Goal: Find specific page/section: Find specific page/section

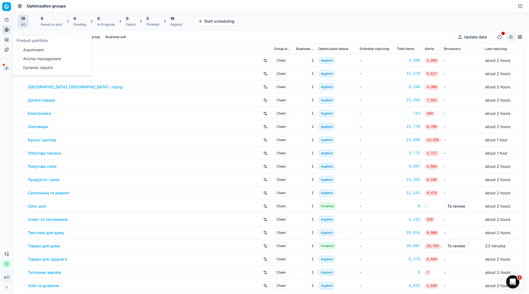
click at [29, 50] on link "Assortment" at bounding box center [53, 50] width 64 height 8
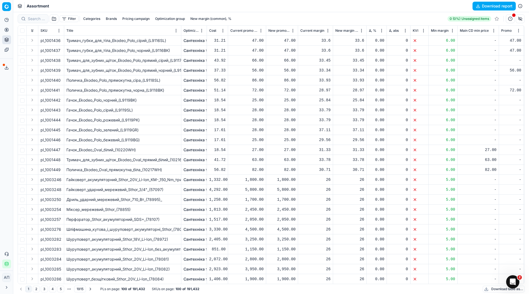
click at [71, 19] on button "Filter" at bounding box center [69, 18] width 19 height 7
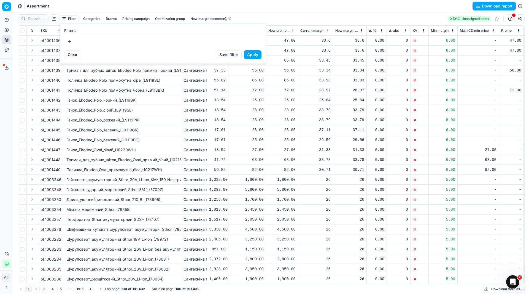
click at [72, 39] on button "button" at bounding box center [69, 41] width 11 height 9
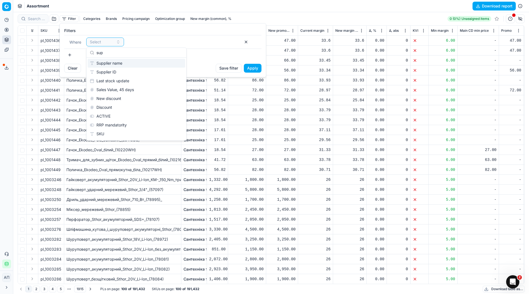
type input "supp"
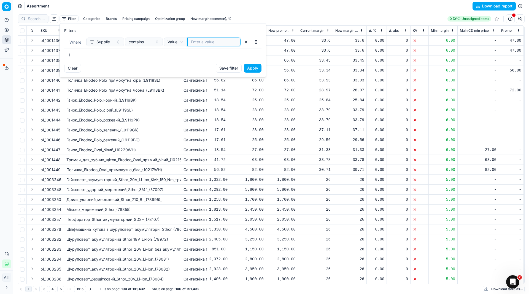
paste input "др. оеткер тов"
click at [204, 44] on input "др. оеткер тов" at bounding box center [214, 42] width 46 height 6
type input "др. оеткер тов"
click at [254, 68] on button "Apply" at bounding box center [253, 68] width 18 height 9
